Goal: Task Accomplishment & Management: Use online tool/utility

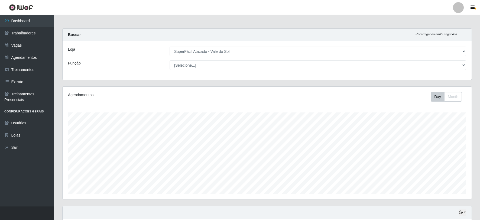
select select "502"
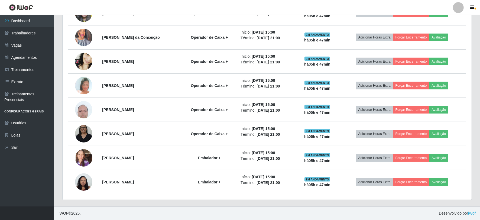
scroll to position [112, 409]
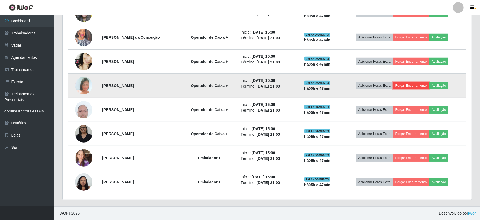
click at [418, 87] on button "Forçar Encerramento" at bounding box center [411, 86] width 36 height 8
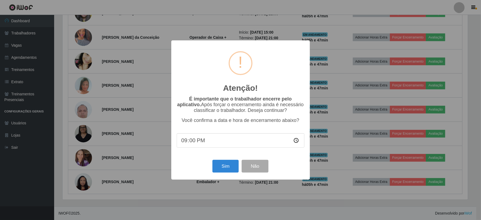
click at [277, 198] on div "Atenção! × É importante que o trabalhador encerre pelo aplicativo. Após forçar …" at bounding box center [240, 110] width 481 height 220
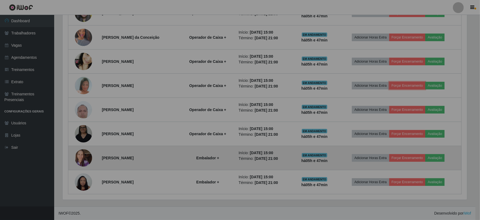
scroll to position [112, 409]
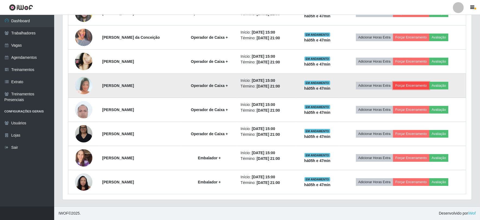
click at [418, 86] on button "Forçar Encerramento" at bounding box center [411, 86] width 36 height 8
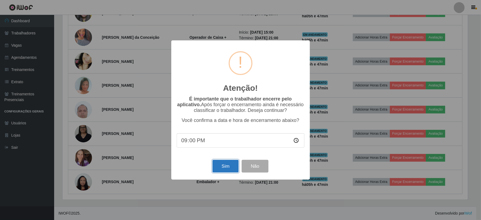
click at [228, 163] on button "Sim" at bounding box center [225, 166] width 26 height 13
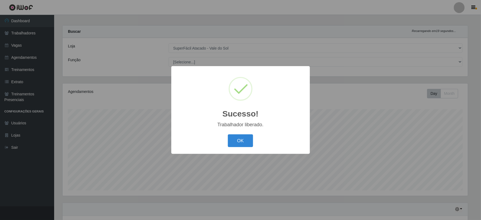
scroll to position [0, 0]
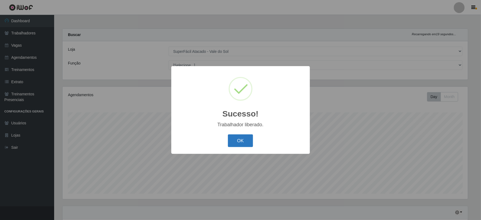
click at [232, 142] on button "OK" at bounding box center [240, 140] width 25 height 13
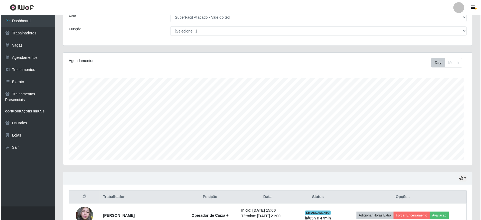
scroll to position [180, 0]
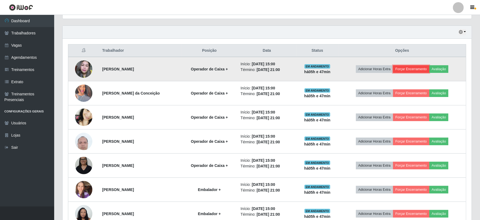
click at [409, 66] on button "Forçar Encerramento" at bounding box center [411, 69] width 36 height 8
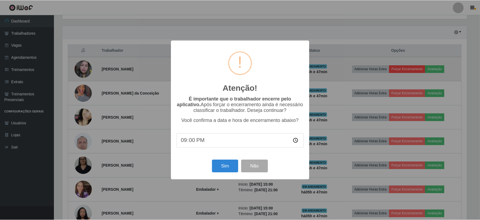
scroll to position [112, 405]
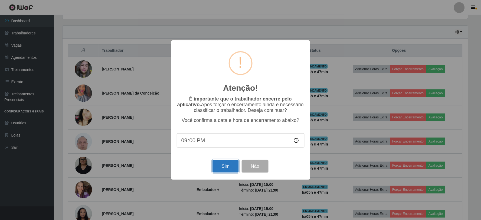
click at [218, 168] on button "Sim" at bounding box center [225, 166] width 26 height 13
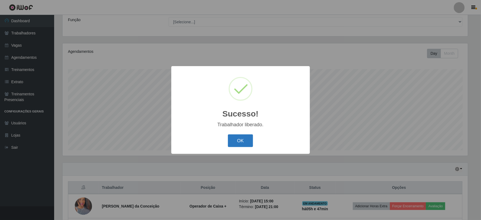
click at [239, 139] on button "OK" at bounding box center [240, 140] width 25 height 13
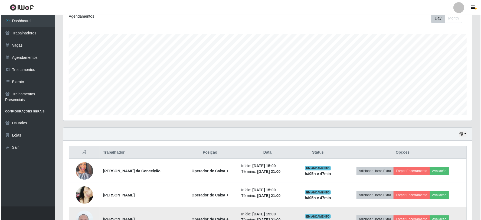
scroll to position [188, 0]
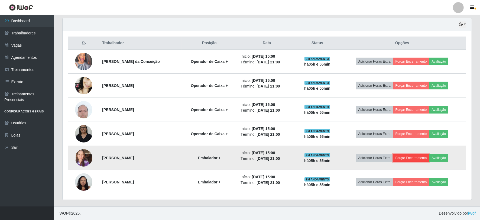
click at [412, 158] on button "Forçar Encerramento" at bounding box center [411, 158] width 36 height 8
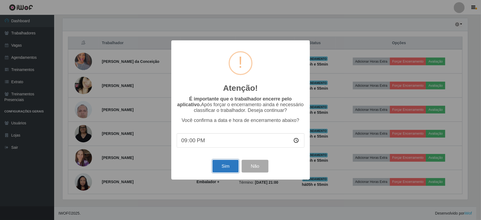
click at [226, 169] on button "Sim" at bounding box center [225, 166] width 26 height 13
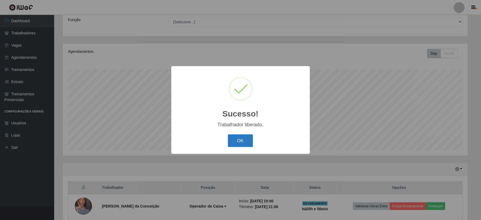
click at [247, 143] on button "OK" at bounding box center [240, 140] width 25 height 13
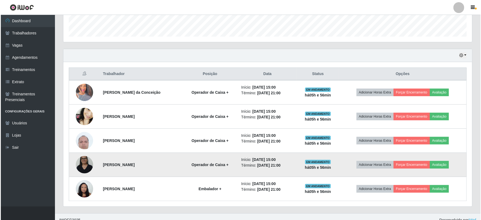
scroll to position [164, 0]
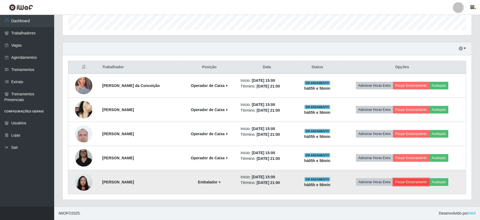
click at [414, 181] on button "Forçar Encerramento" at bounding box center [411, 182] width 36 height 8
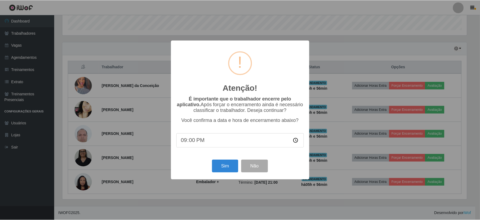
scroll to position [112, 405]
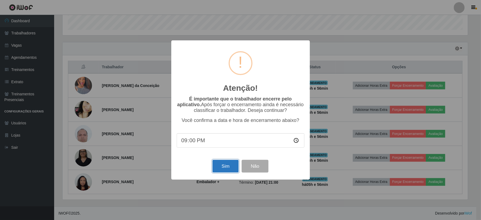
click at [223, 170] on button "Sim" at bounding box center [225, 166] width 26 height 13
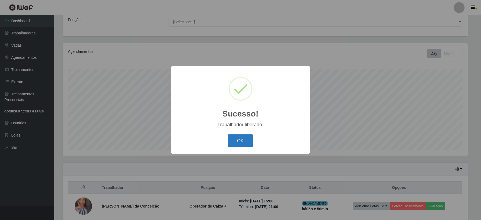
click at [239, 144] on button "OK" at bounding box center [240, 140] width 25 height 13
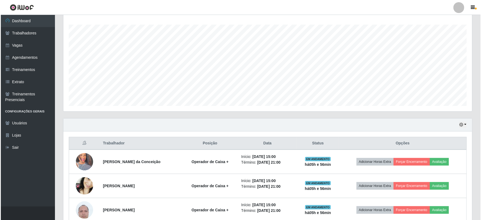
scroll to position [140, 0]
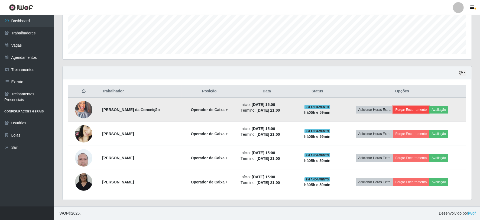
click at [405, 112] on button "Forçar Encerramento" at bounding box center [411, 110] width 36 height 8
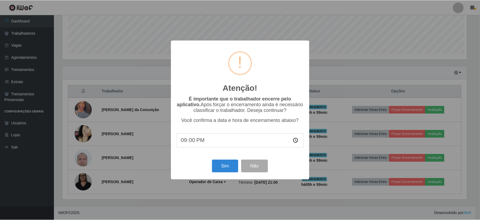
scroll to position [112, 405]
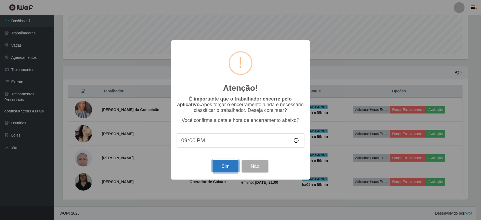
click at [235, 164] on button "Sim" at bounding box center [225, 166] width 26 height 13
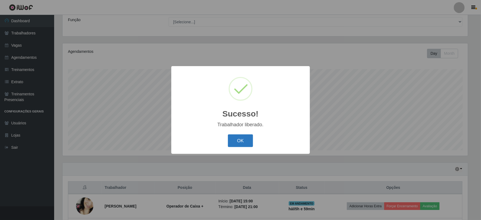
click at [247, 141] on button "OK" at bounding box center [240, 140] width 25 height 13
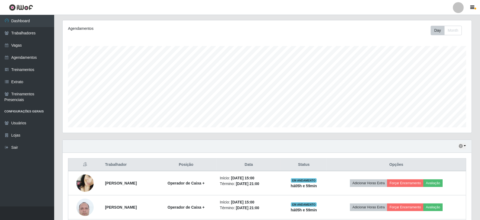
scroll to position [116, 0]
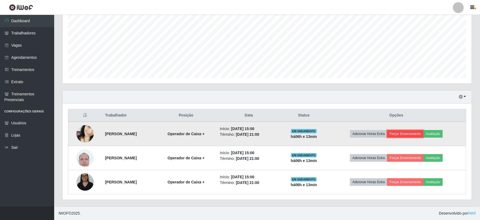
click at [416, 132] on button "Forçar Encerramento" at bounding box center [405, 134] width 36 height 8
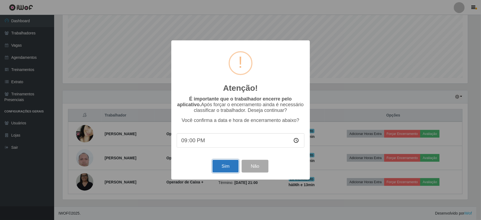
click at [225, 166] on button "Sim" at bounding box center [225, 166] width 26 height 13
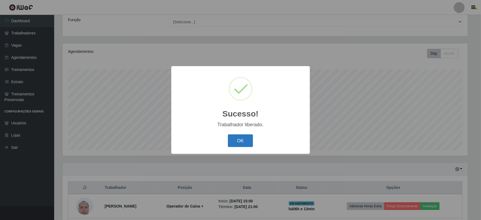
click at [241, 143] on button "OK" at bounding box center [240, 140] width 25 height 13
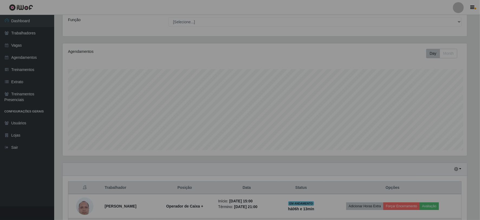
scroll to position [112, 409]
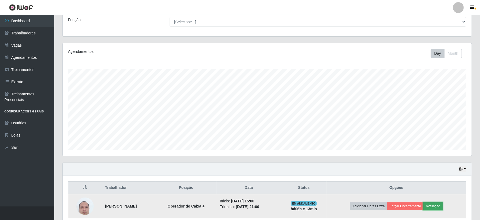
click at [442, 208] on button "Avaliação" at bounding box center [432, 206] width 19 height 8
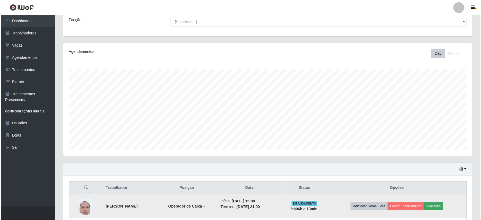
scroll to position [112, 405]
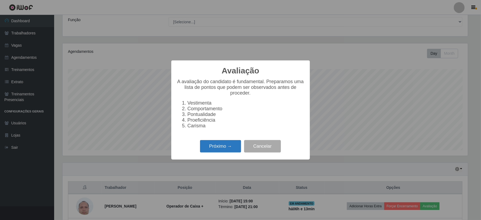
click at [229, 150] on button "Próximo →" at bounding box center [220, 146] width 41 height 13
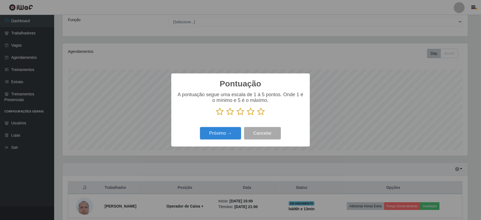
click at [261, 114] on icon at bounding box center [261, 111] width 8 height 8
click at [257, 116] on input "radio" at bounding box center [257, 116] width 0 height 0
click at [234, 135] on button "Próximo →" at bounding box center [220, 133] width 41 height 13
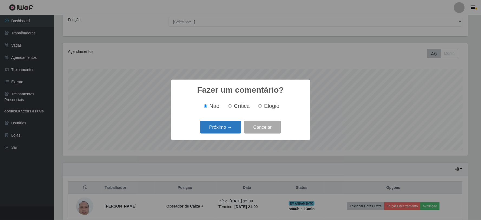
click at [233, 131] on button "Próximo →" at bounding box center [220, 127] width 41 height 13
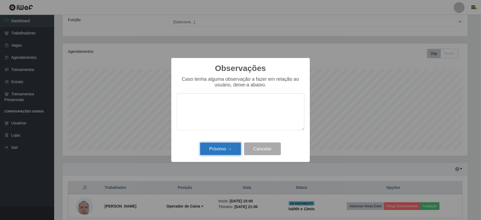
click at [234, 153] on button "Próximo →" at bounding box center [220, 148] width 41 height 13
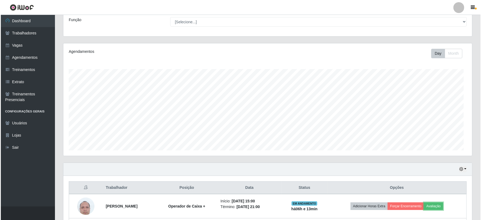
scroll to position [112, 409]
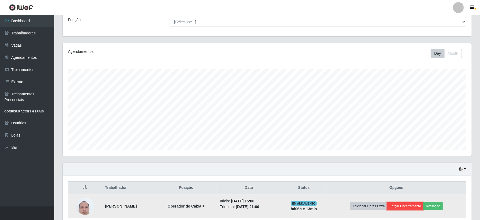
click at [413, 205] on button "Forçar Encerramento" at bounding box center [405, 206] width 36 height 8
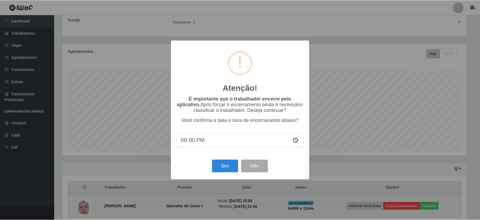
scroll to position [112, 405]
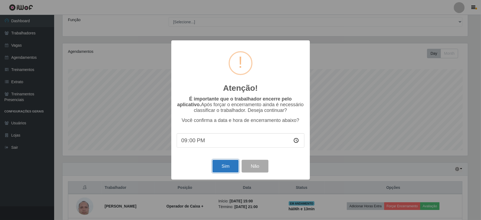
click at [223, 167] on button "Sim" at bounding box center [225, 166] width 26 height 13
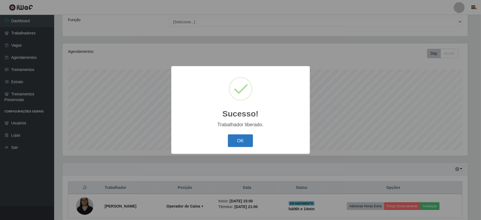
click at [242, 139] on button "OK" at bounding box center [240, 140] width 25 height 13
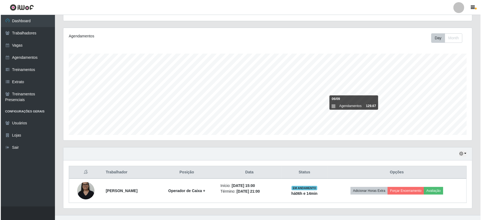
scroll to position [67, 0]
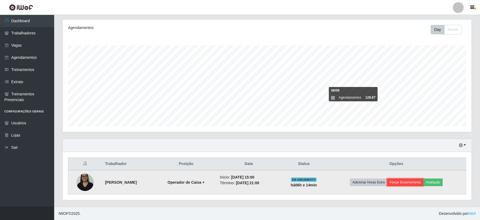
click at [416, 183] on button "Forçar Encerramento" at bounding box center [405, 182] width 36 height 8
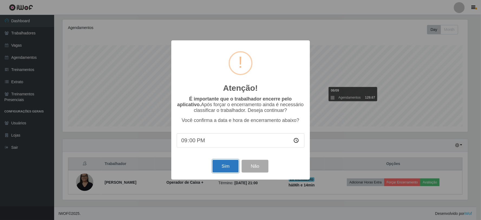
click at [228, 167] on button "Sim" at bounding box center [225, 166] width 26 height 13
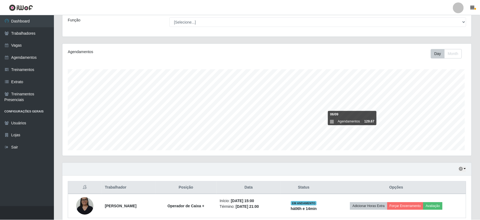
scroll to position [0, 0]
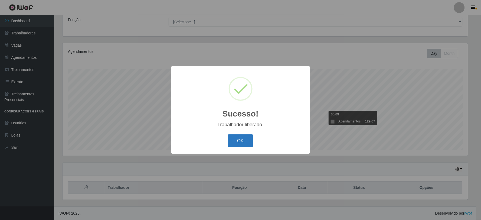
click at [248, 141] on button "OK" at bounding box center [240, 140] width 25 height 13
